Goal: Information Seeking & Learning: Check status

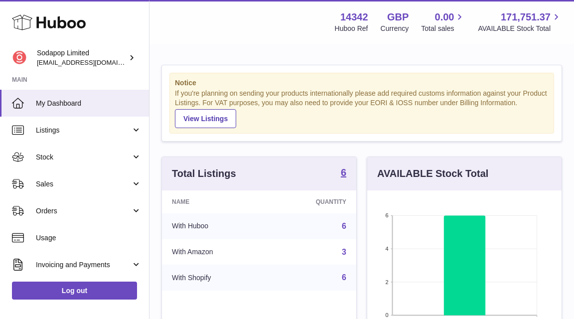
scroll to position [155, 194]
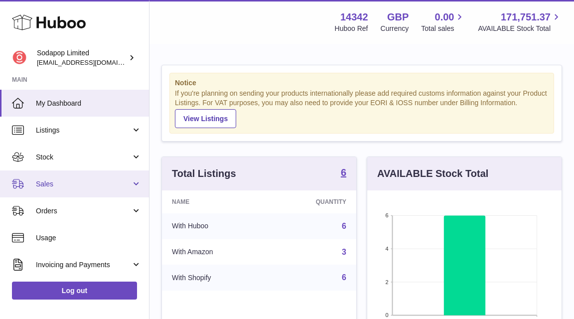
click at [133, 178] on link "Sales" at bounding box center [74, 183] width 149 height 27
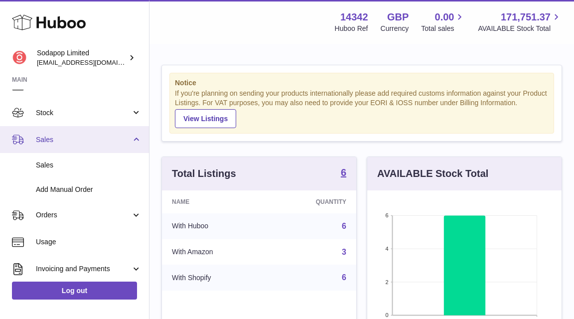
scroll to position [50, 0]
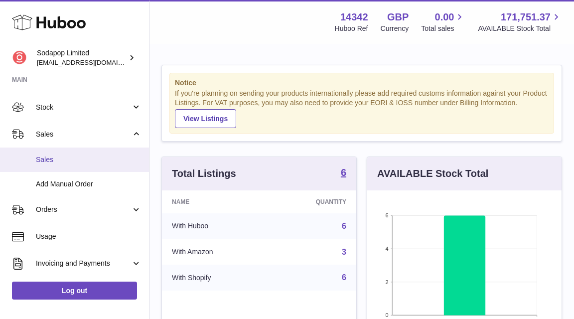
click at [44, 157] on span "Sales" at bounding box center [89, 159] width 106 height 9
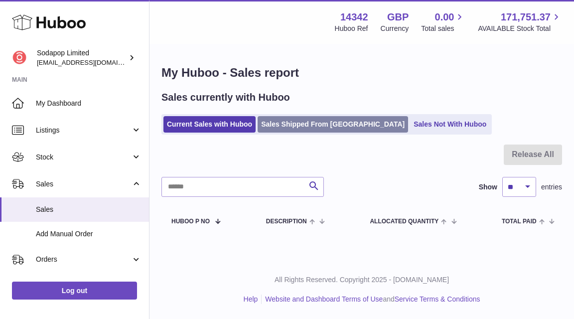
click at [328, 124] on link "Sales Shipped From Huboo" at bounding box center [333, 124] width 150 height 16
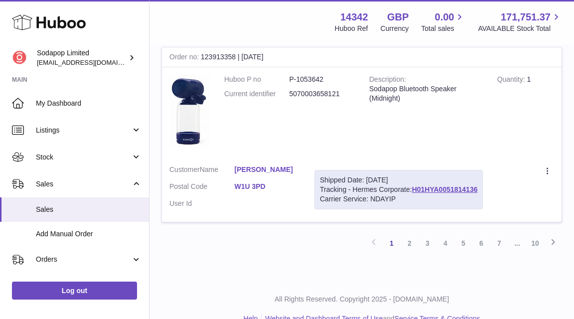
scroll to position [1833, 0]
click at [410, 235] on link "2" at bounding box center [409, 244] width 18 height 18
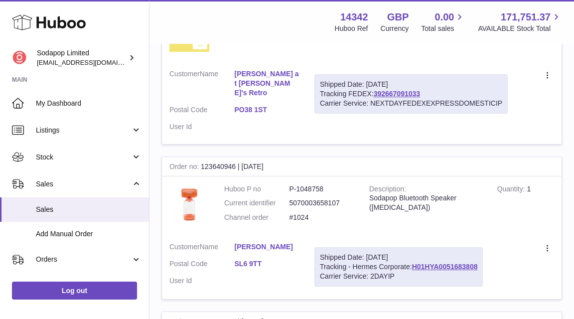
scroll to position [1230, 0]
click at [449, 263] on link "H01HYA0051683808" at bounding box center [445, 267] width 66 height 8
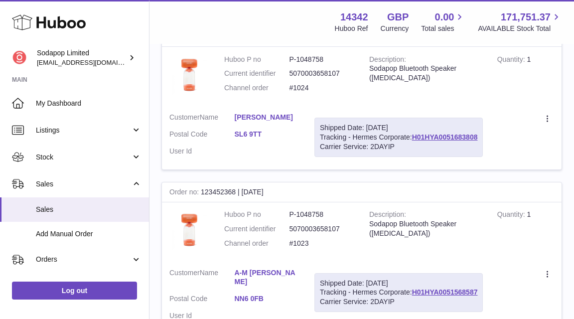
scroll to position [1360, 0]
click at [442, 287] on link "H01HYA0051568587" at bounding box center [445, 291] width 66 height 8
